Goal: Transaction & Acquisition: Book appointment/travel/reservation

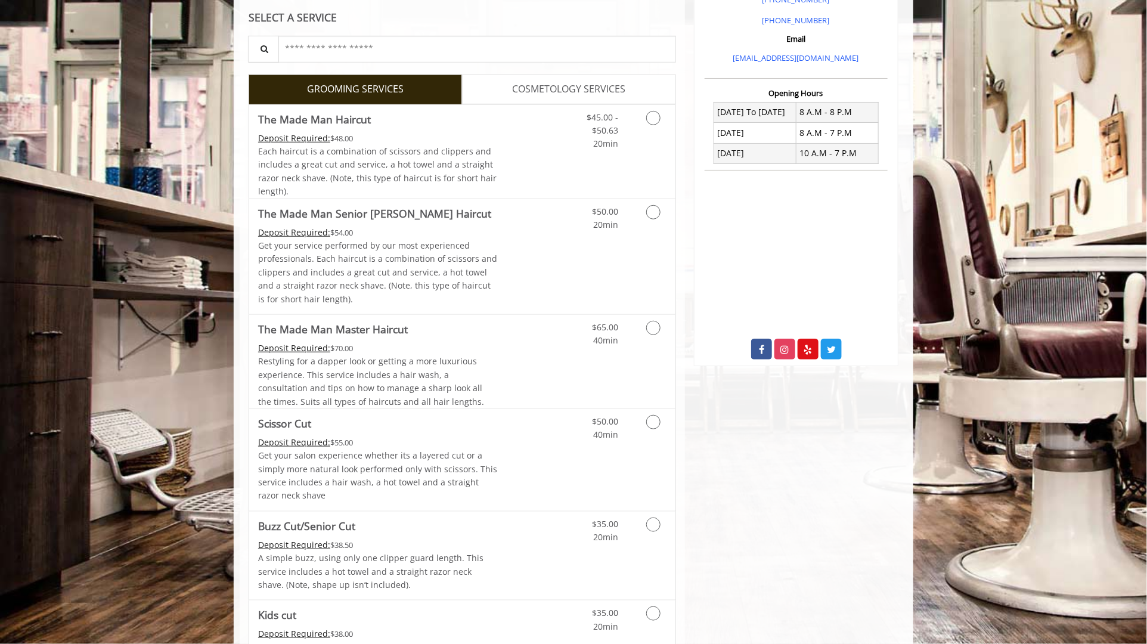
scroll to position [383, 0]
click at [476, 144] on div "Deposit Required: $48.00" at bounding box center [378, 139] width 240 height 13
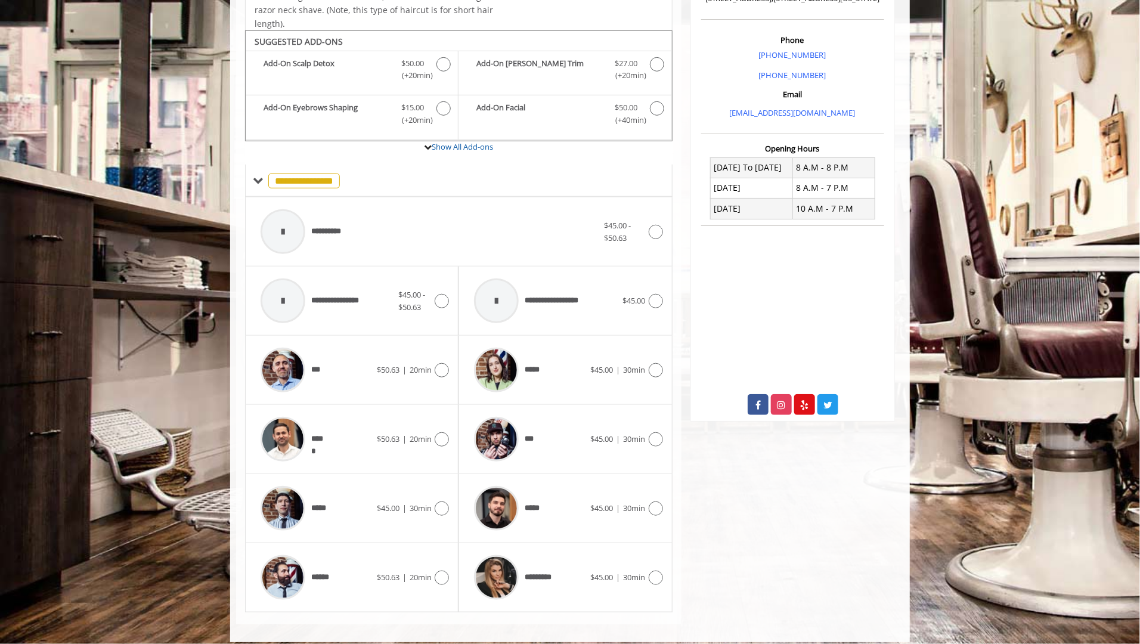
scroll to position [336, 0]
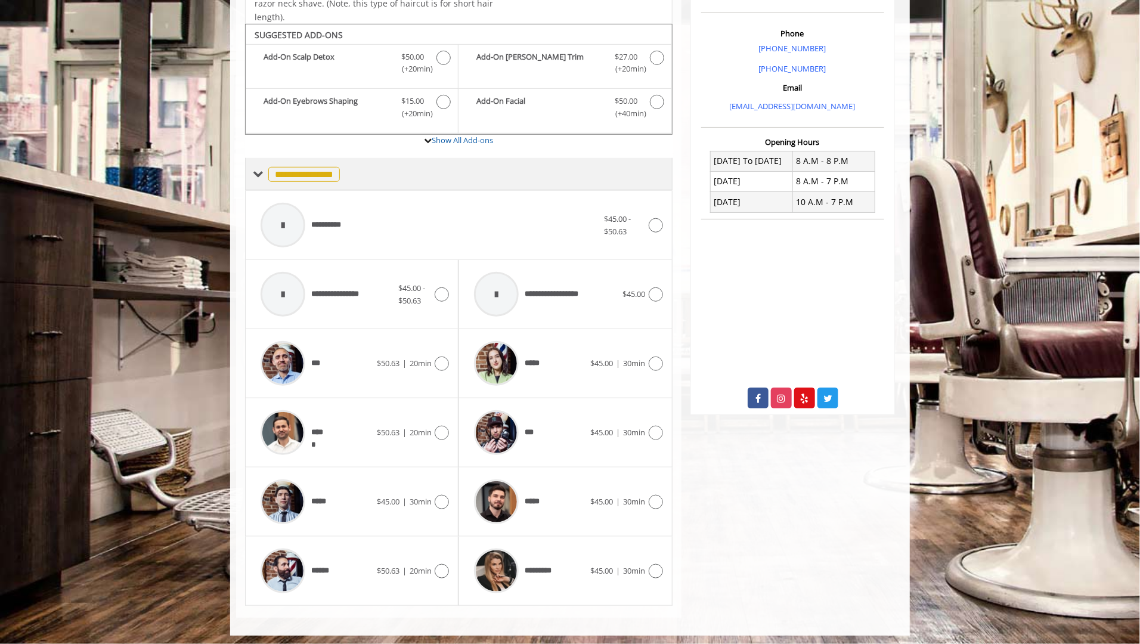
click at [311, 169] on span "**********" at bounding box center [304, 174] width 72 height 15
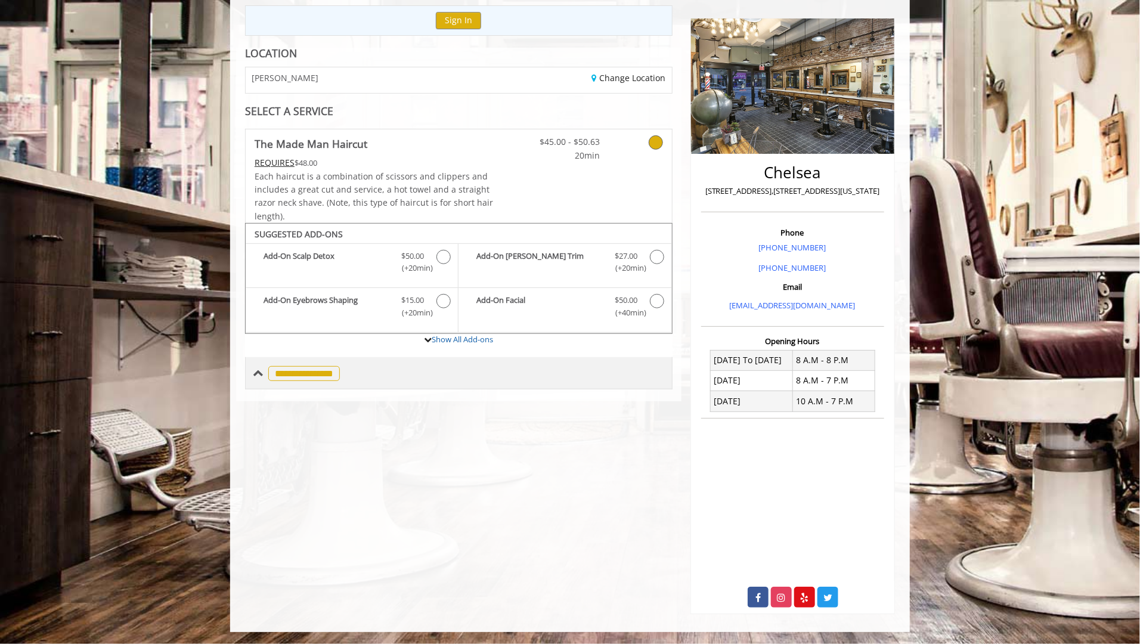
scroll to position [135, 0]
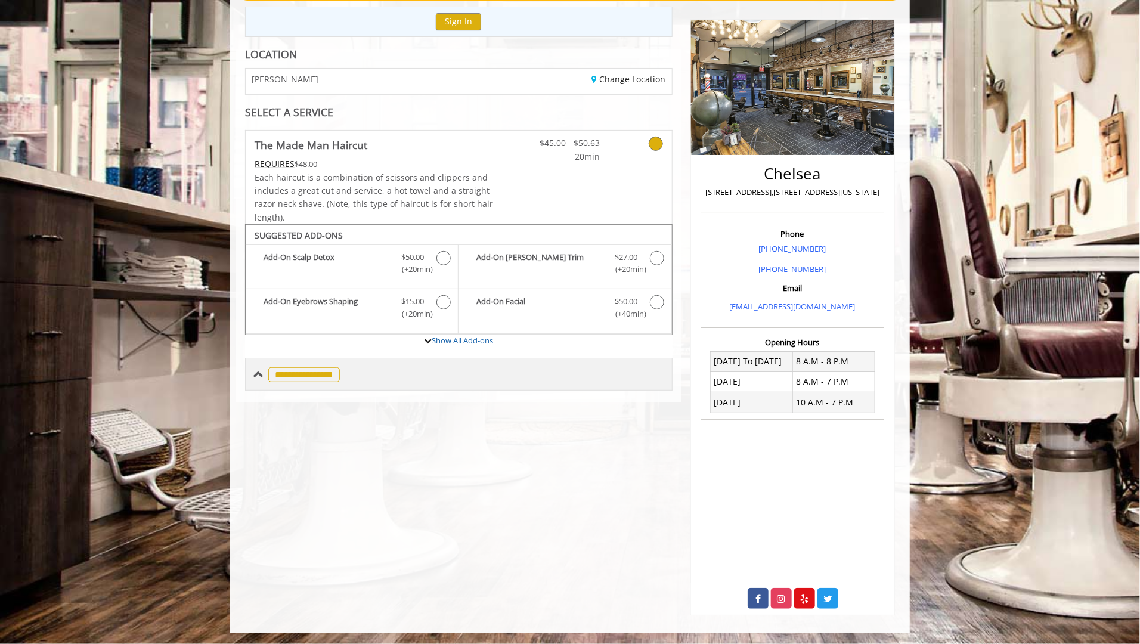
click at [309, 378] on span "**********" at bounding box center [304, 374] width 72 height 15
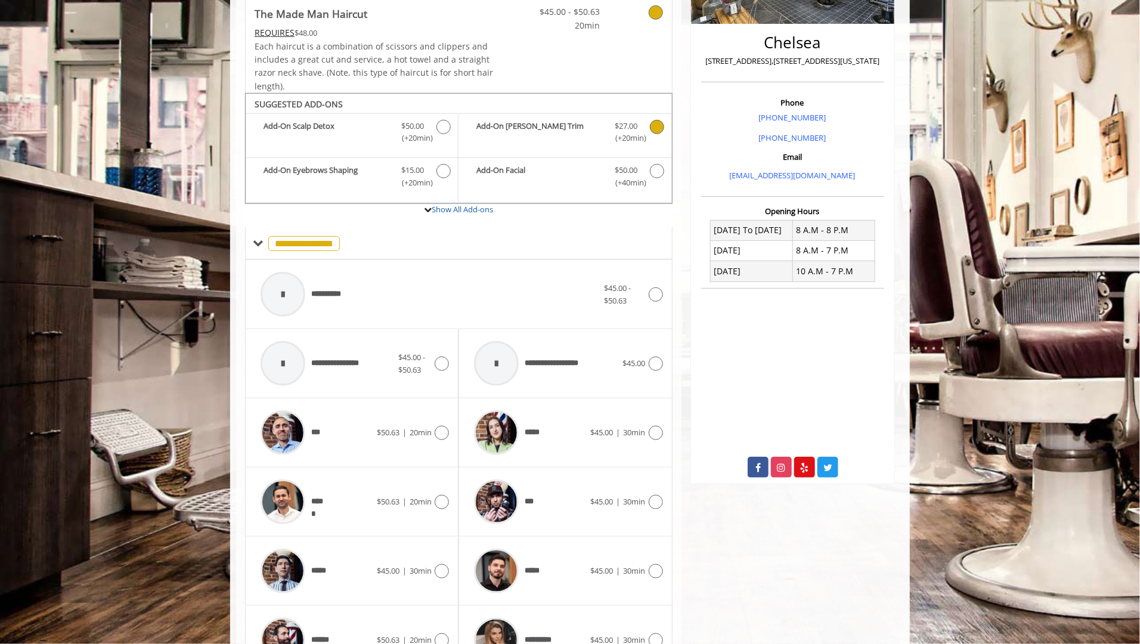
scroll to position [268, 0]
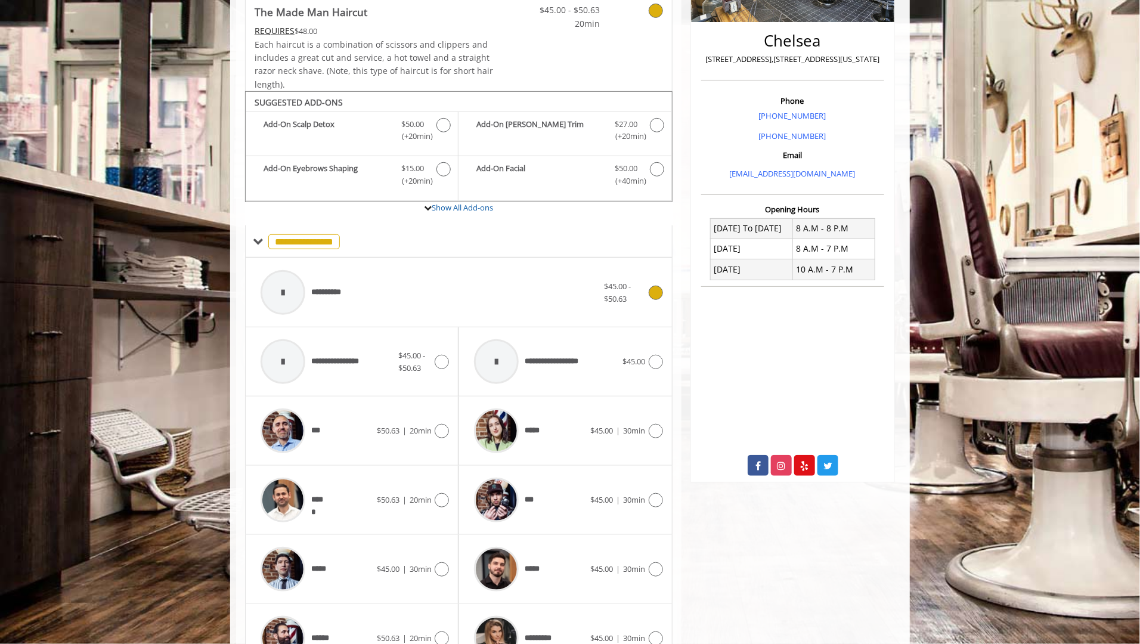
click at [319, 297] on span "**********" at bounding box center [302, 292] width 97 height 57
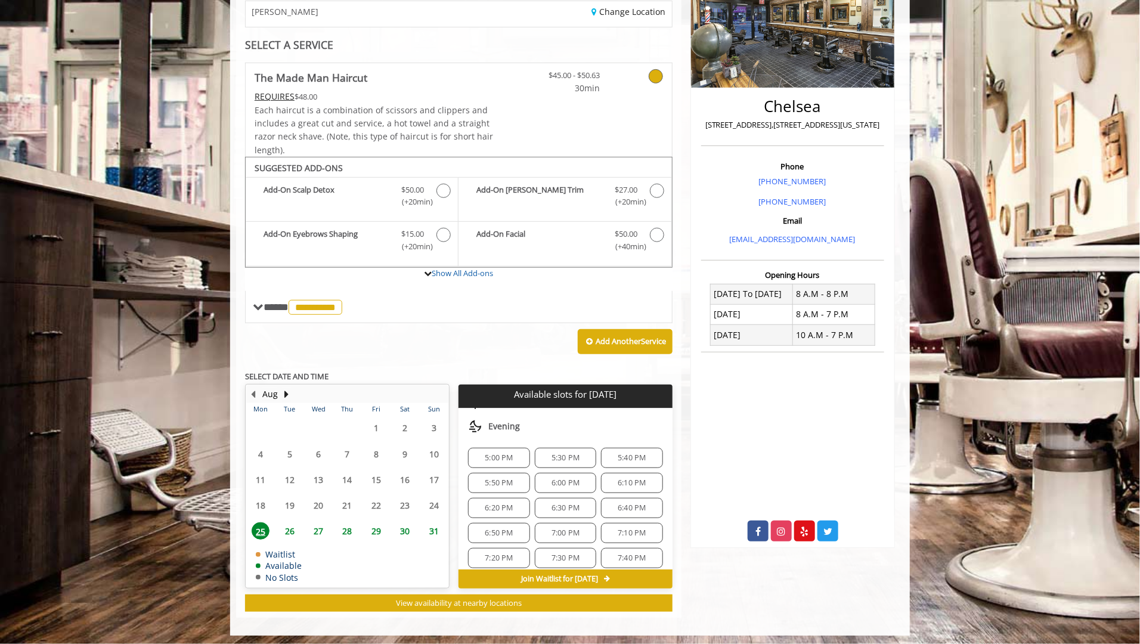
scroll to position [398, 0]
click at [547, 446] on div "5:30 PM" at bounding box center [565, 456] width 61 height 20
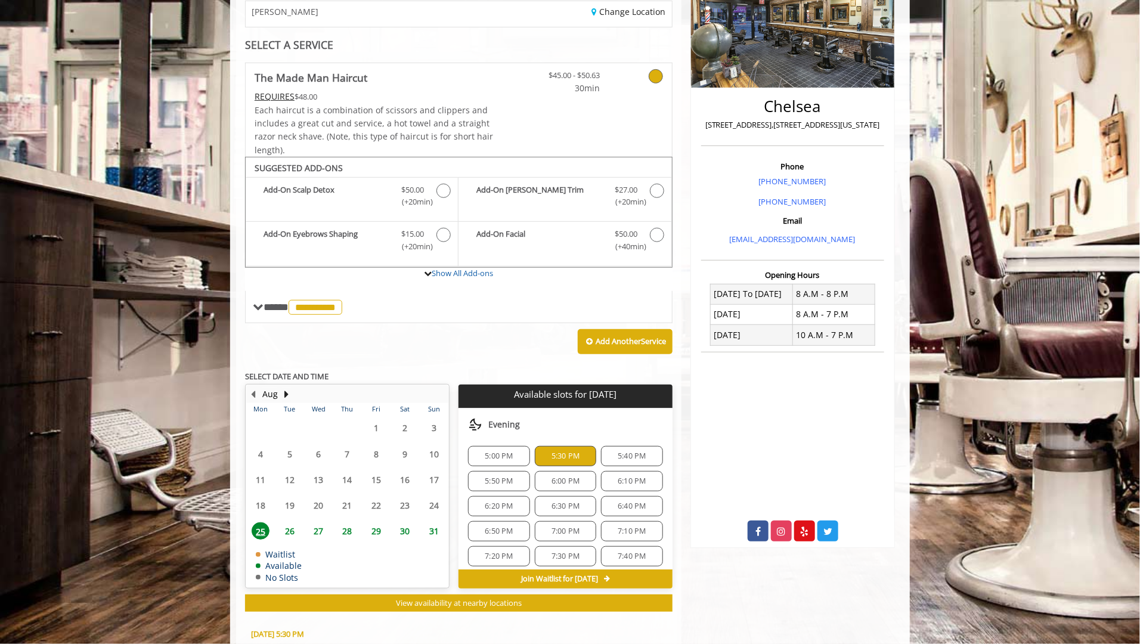
scroll to position [417, 0]
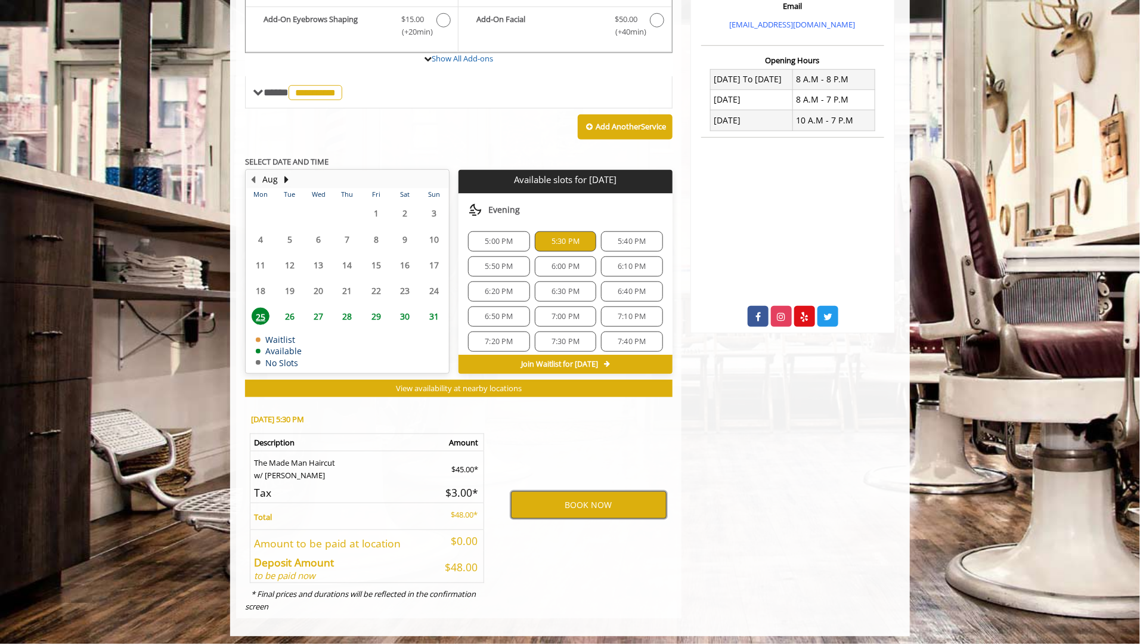
click at [590, 503] on button "BOOK NOW" at bounding box center [589, 504] width 156 height 27
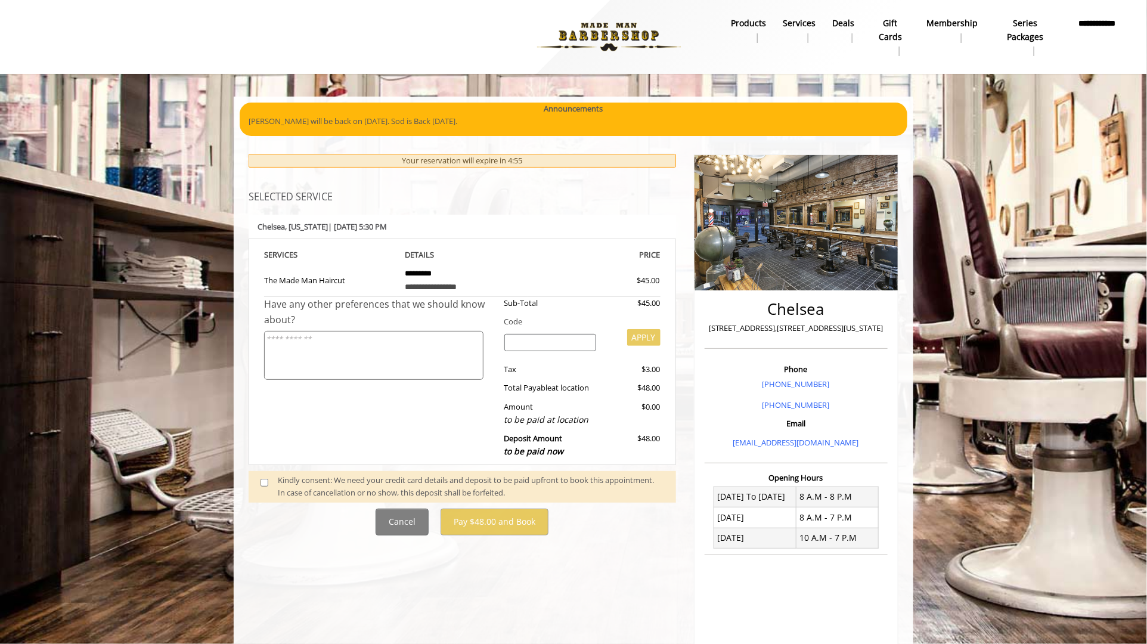
scroll to position [29, 0]
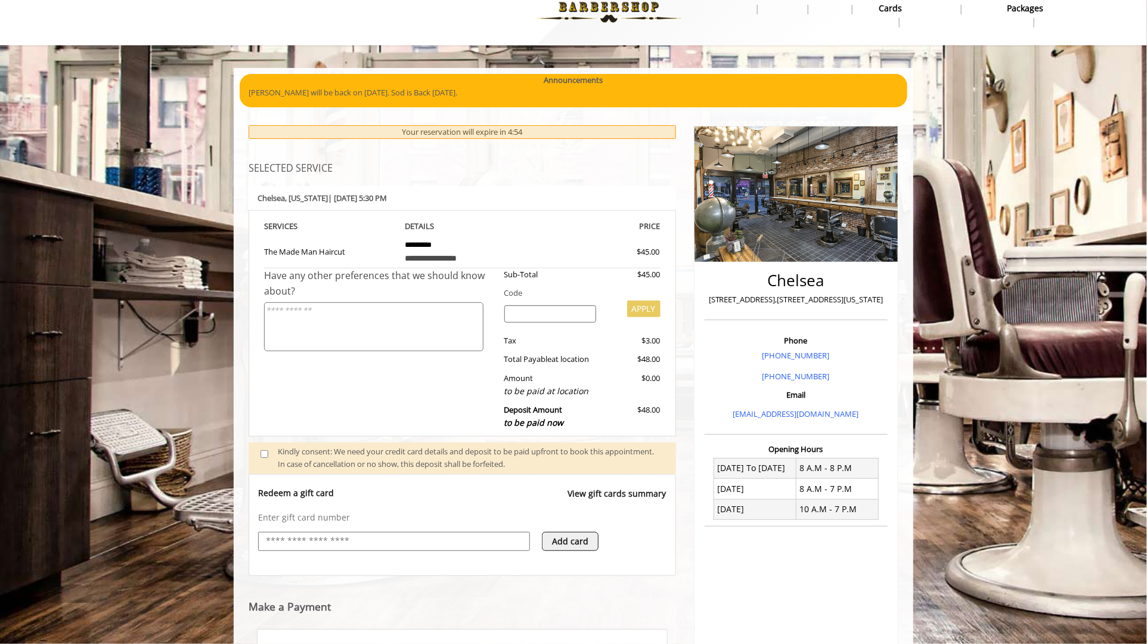
click at [361, 534] on input "text" at bounding box center [394, 541] width 259 height 14
type input "**********"
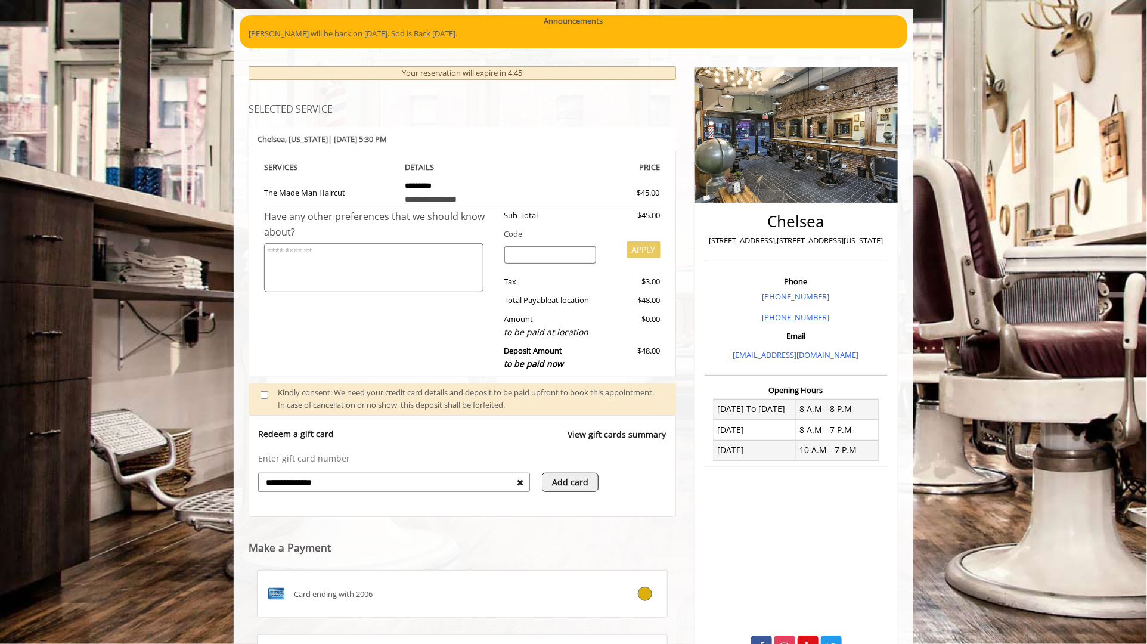
scroll to position [87, 0]
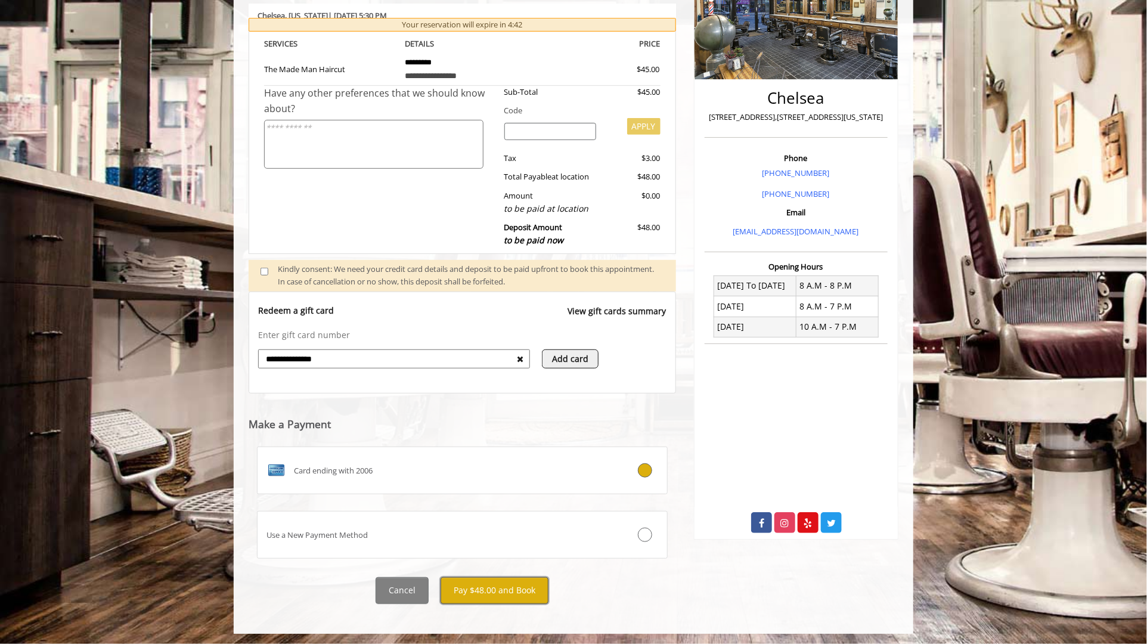
click at [477, 581] on button "Pay $48.00 and Book" at bounding box center [494, 590] width 108 height 27
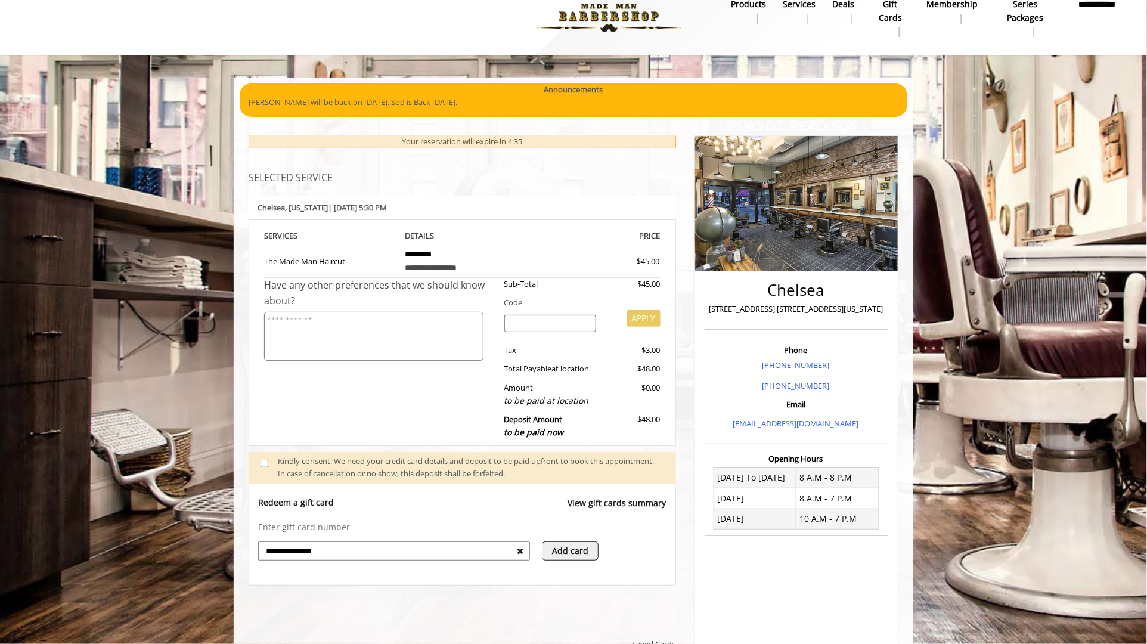
scroll to position [262, 0]
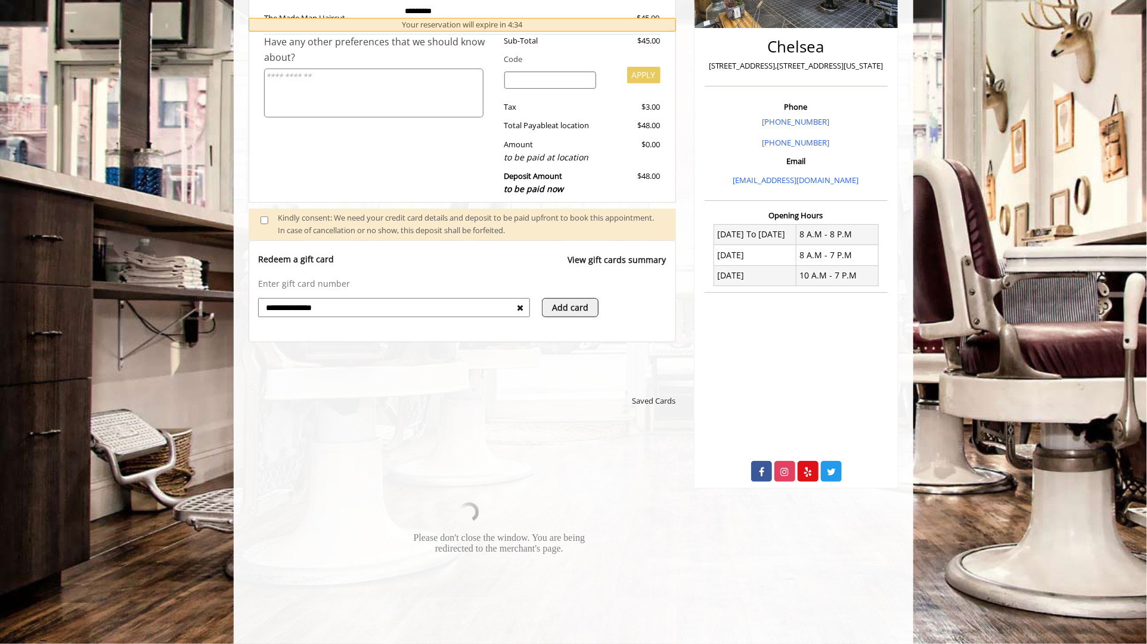
click at [502, 446] on div at bounding box center [415, 512] width 308 height 164
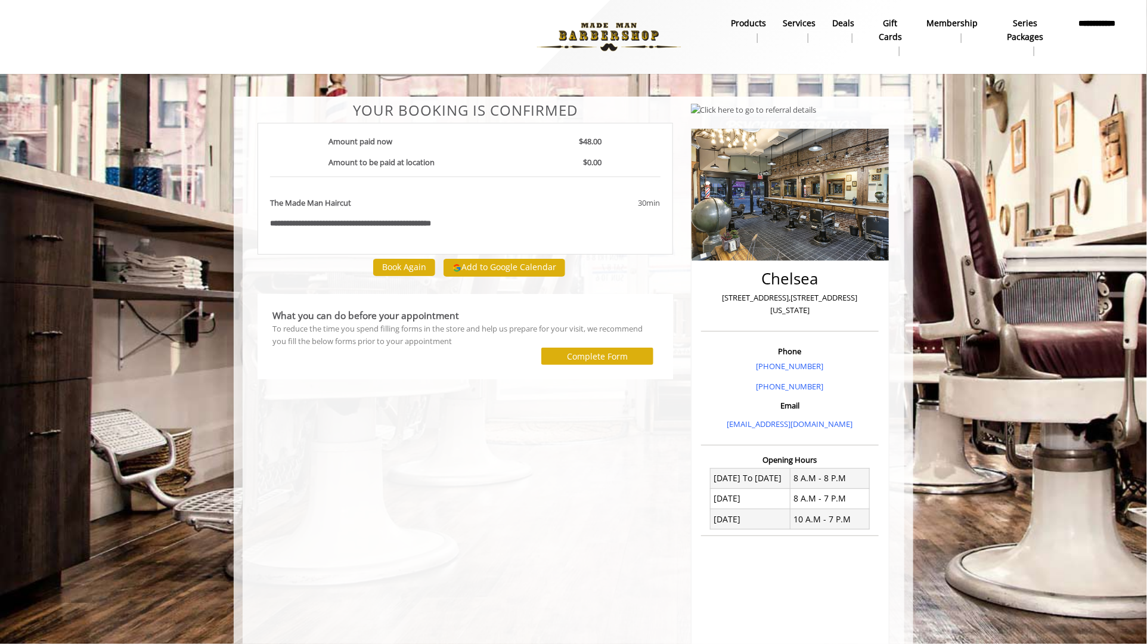
click at [478, 257] on div "Add to Google Calendar" at bounding box center [504, 267] width 130 height 26
click at [475, 261] on button "Add to Google Calendar" at bounding box center [504, 268] width 122 height 18
